Goal: Task Accomplishment & Management: Manage account settings

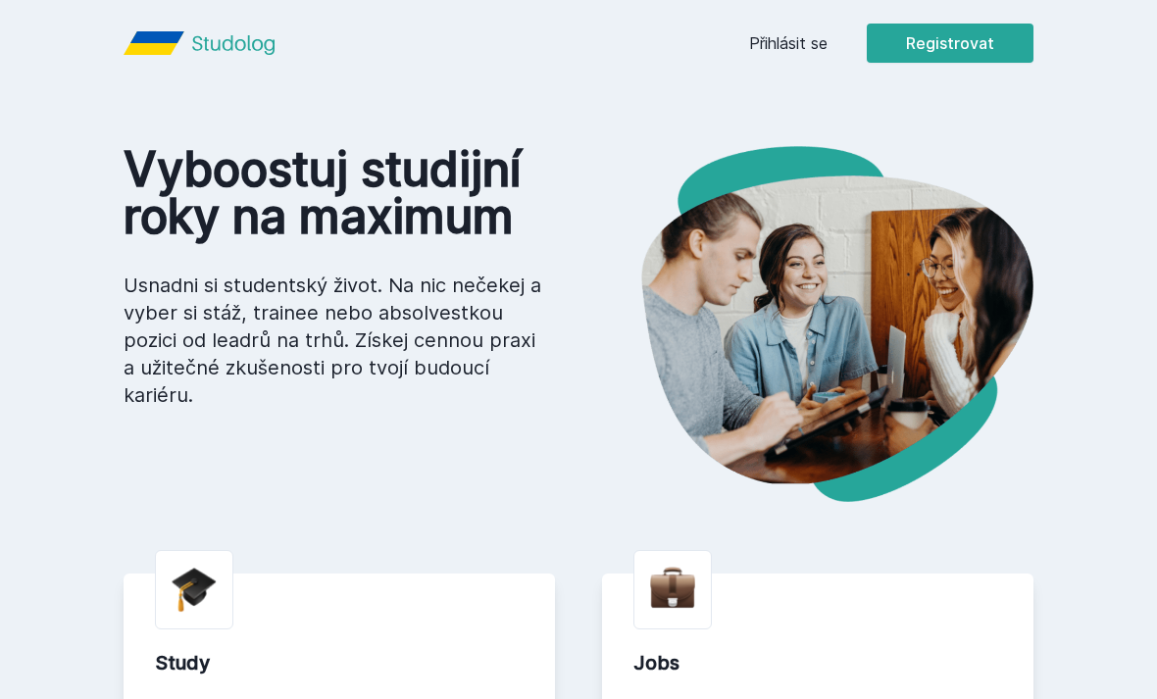
scroll to position [4, 0]
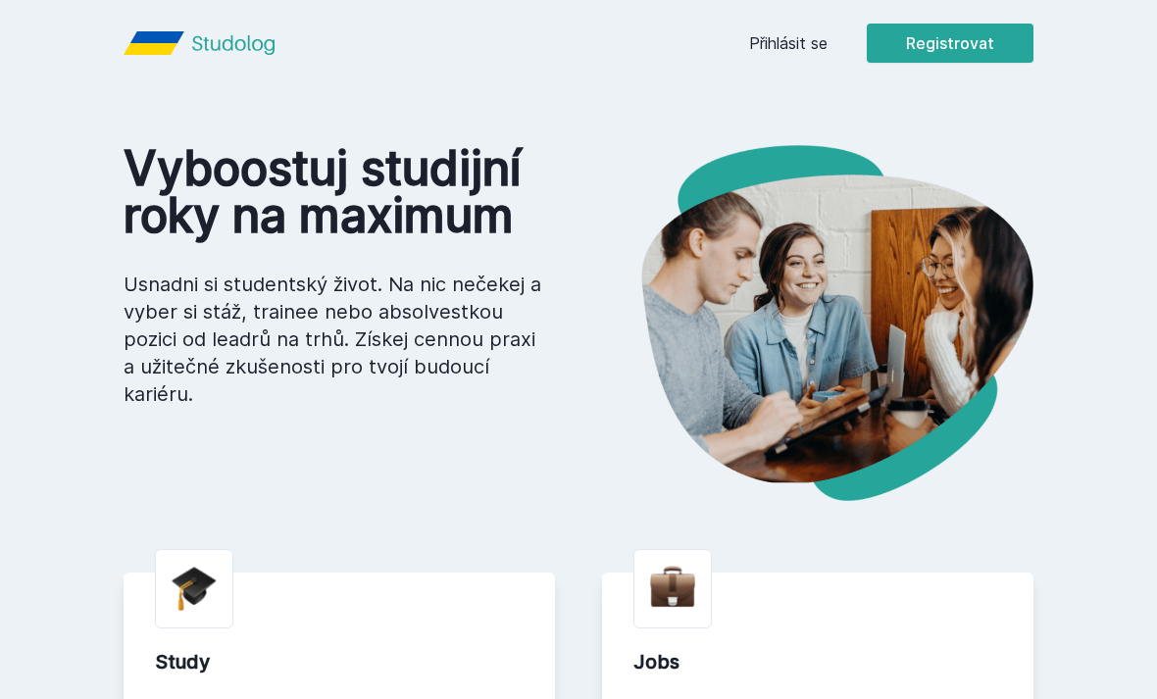
click at [791, 52] on link "Přihlásit se" at bounding box center [788, 43] width 78 height 24
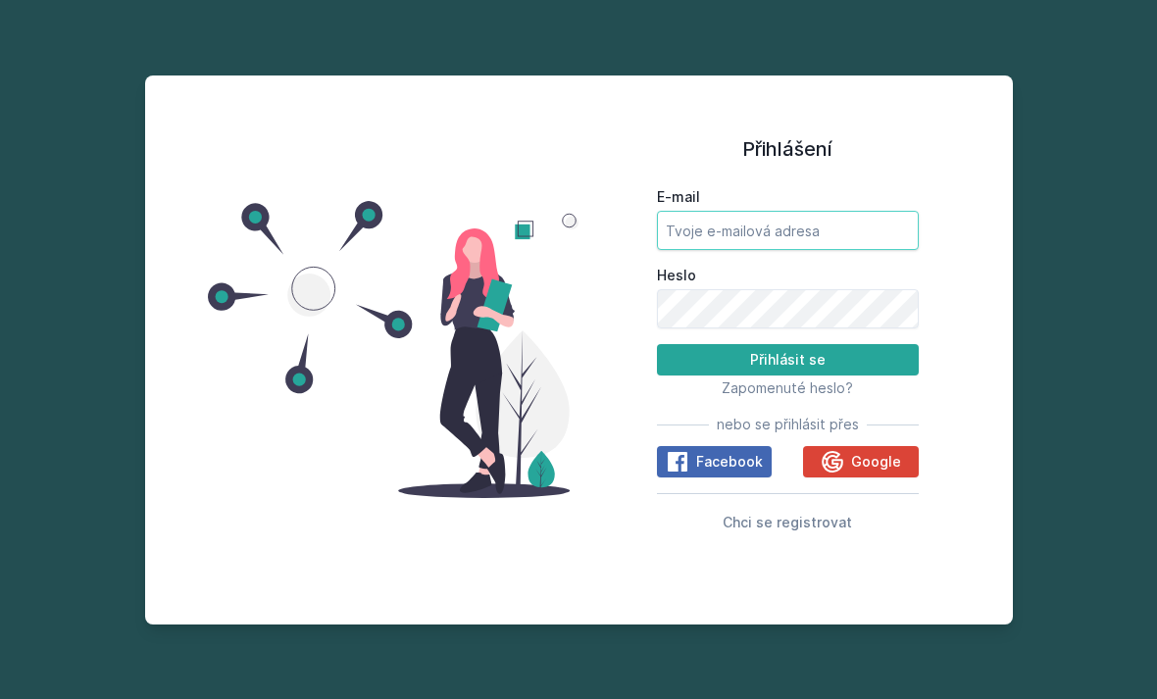
click at [858, 239] on input "E-mail" at bounding box center [788, 230] width 262 height 39
type input "katka.simanova@seznam.cz"
click at [787, 376] on button "Přihlásit se" at bounding box center [788, 359] width 262 height 31
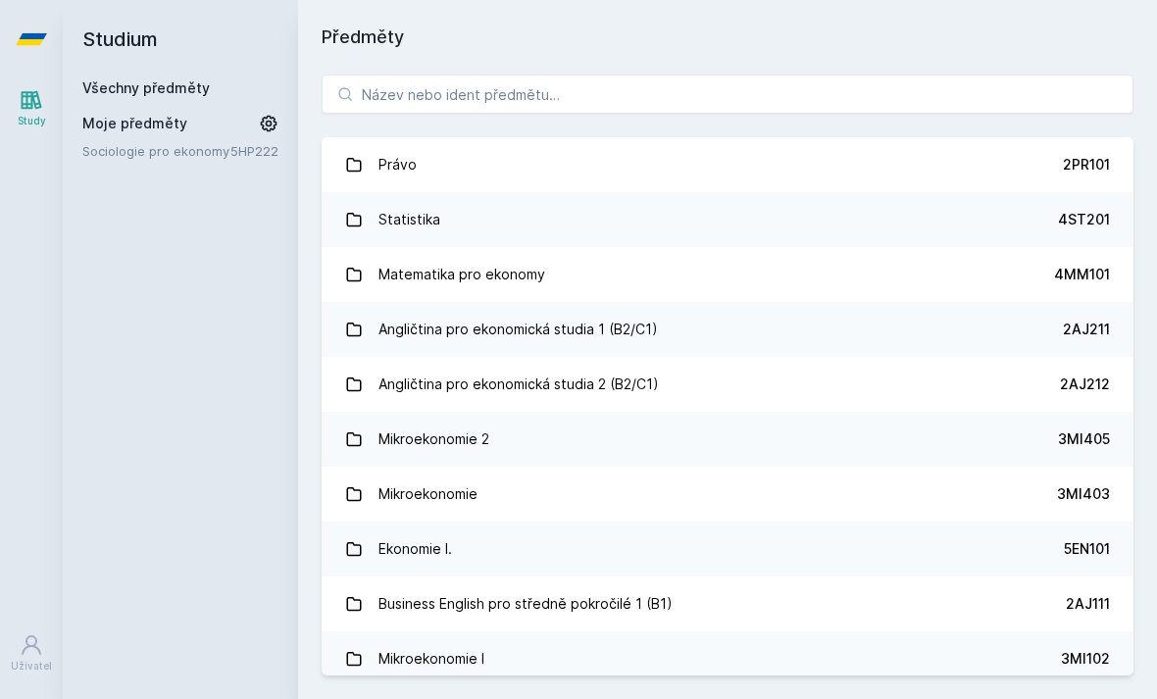
click at [185, 84] on link "Všechny předměty" at bounding box center [145, 87] width 127 height 17
click at [265, 127] on icon at bounding box center [269, 124] width 20 height 20
click at [267, 153] on icon at bounding box center [271, 151] width 16 height 16
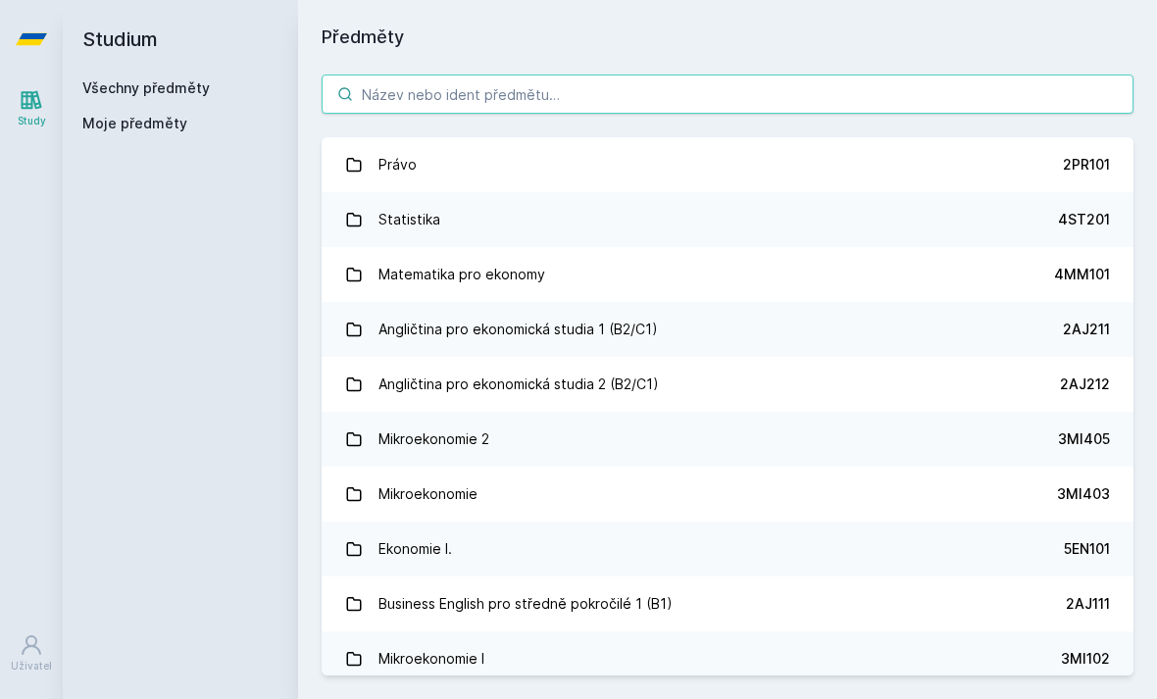
click at [673, 85] on input "search" at bounding box center [728, 94] width 812 height 39
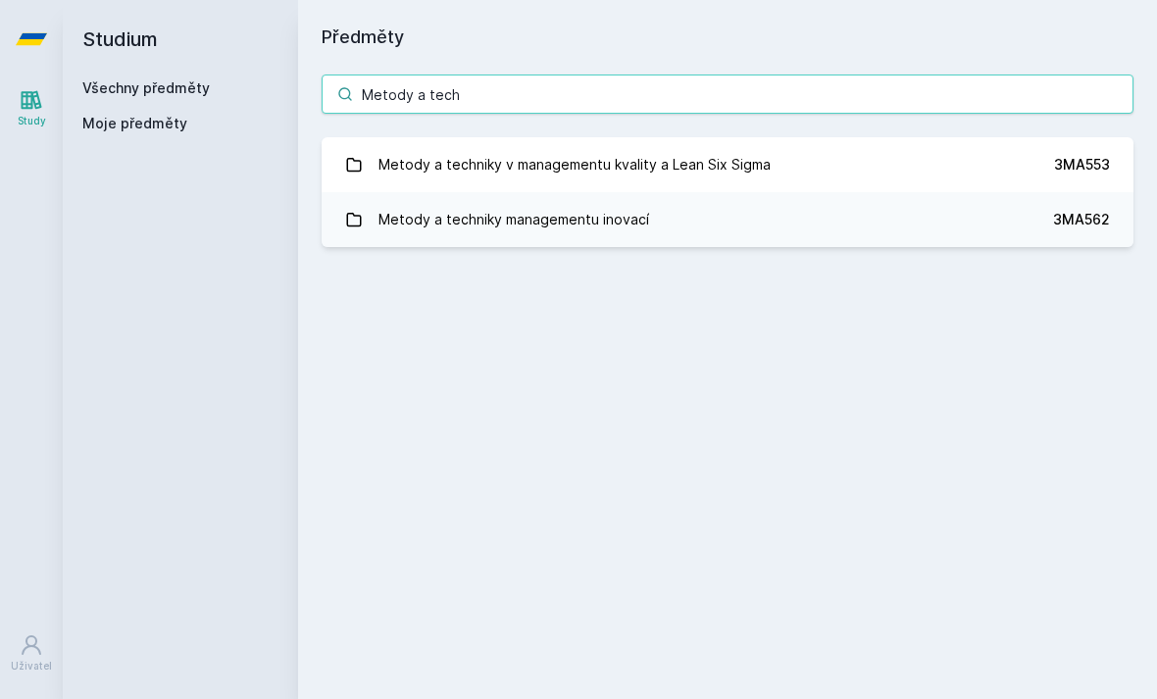
type input "Metody a techn"
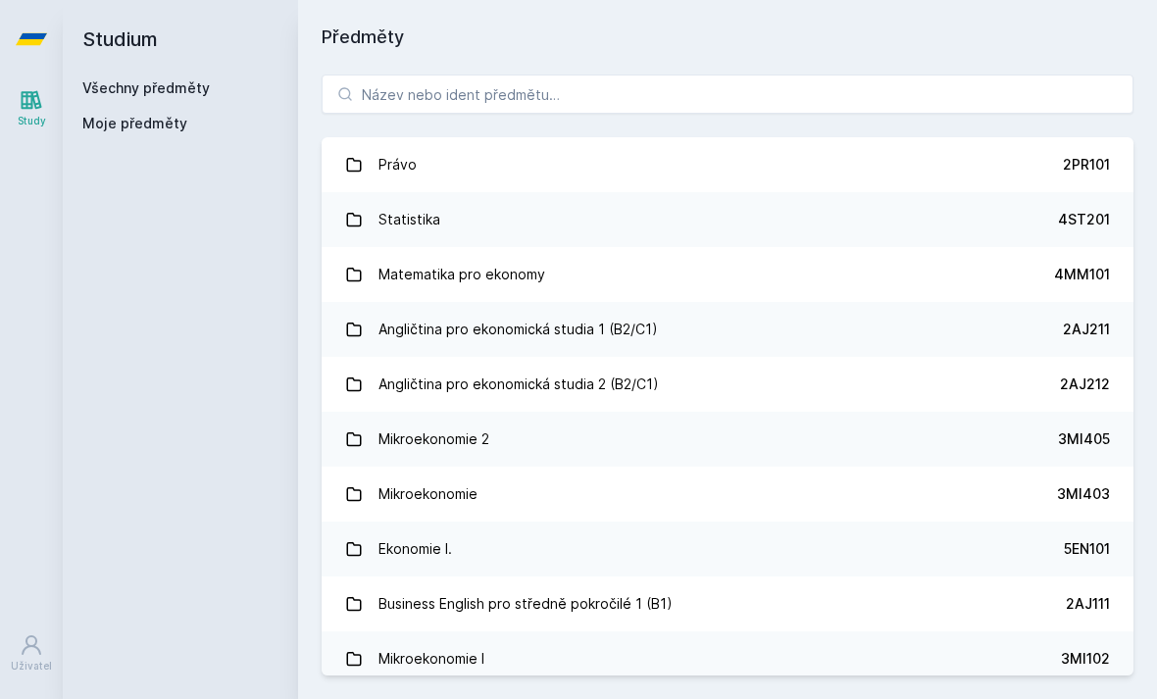
click at [42, 33] on icon at bounding box center [31, 39] width 31 height 12
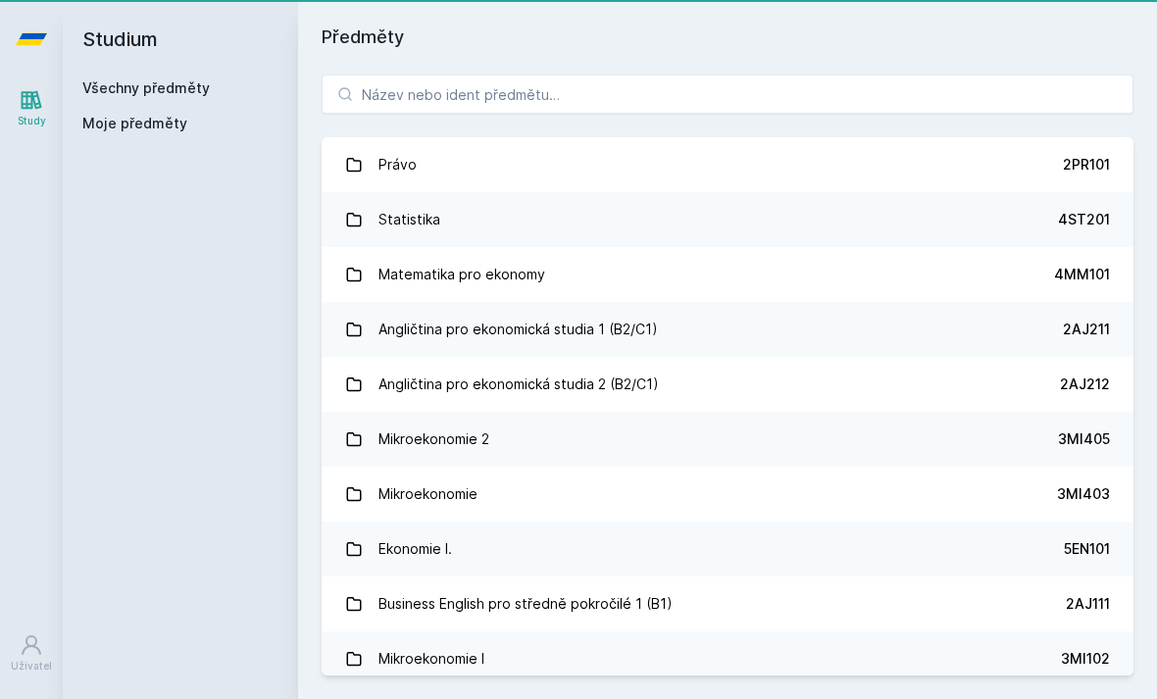
click at [120, 40] on h2 "Studium" at bounding box center [180, 39] width 196 height 78
click at [42, 32] on icon at bounding box center [31, 39] width 31 height 78
